Goal: Navigation & Orientation: Find specific page/section

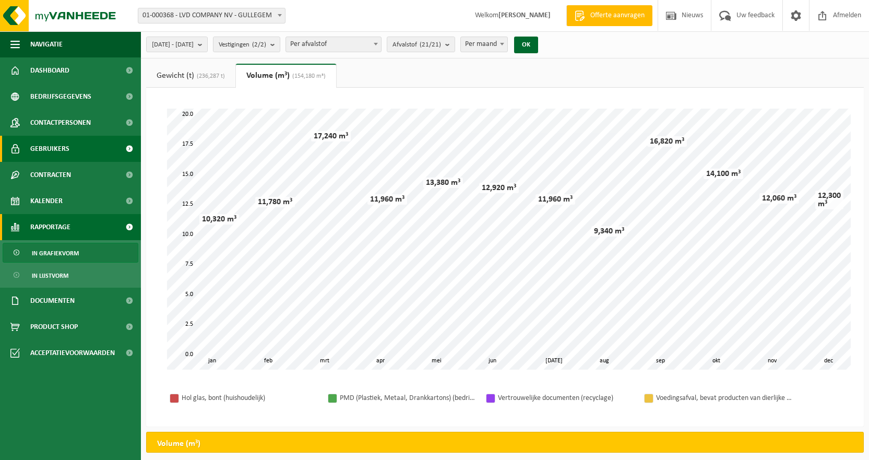
click at [66, 147] on span "Gebruikers" at bounding box center [49, 149] width 39 height 26
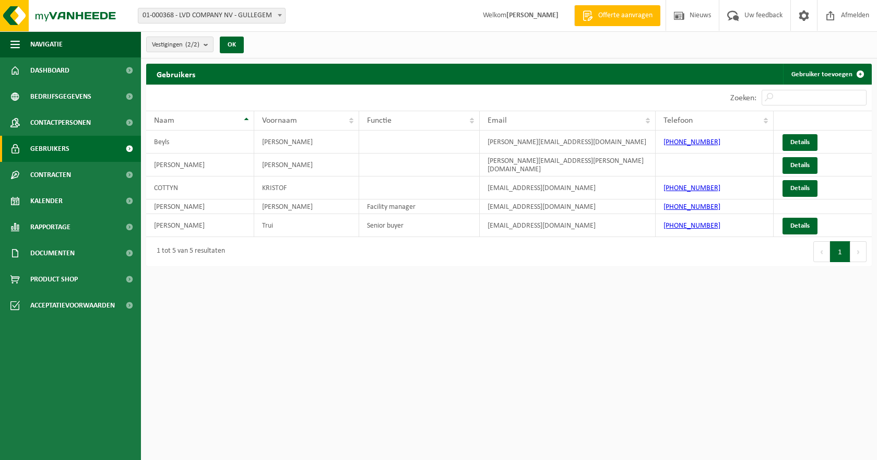
click at [62, 175] on span "Contracten" at bounding box center [50, 175] width 41 height 26
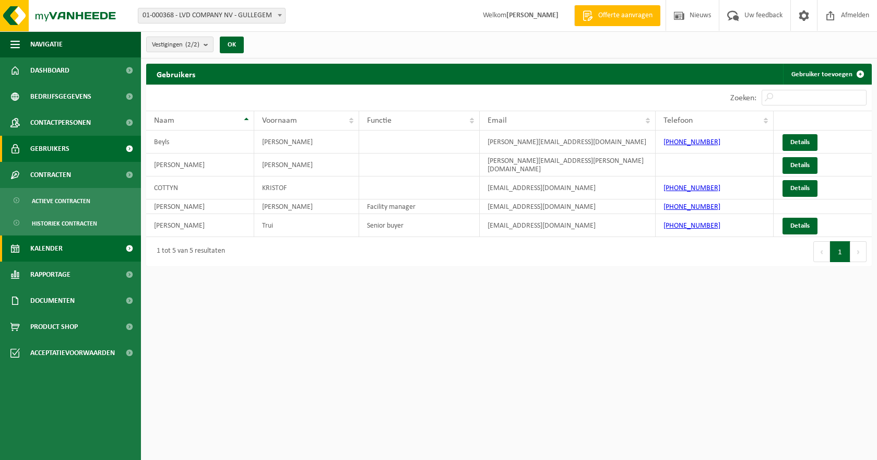
click at [56, 248] on span "Kalender" at bounding box center [46, 248] width 32 height 26
